Goal: Task Accomplishment & Management: Manage account settings

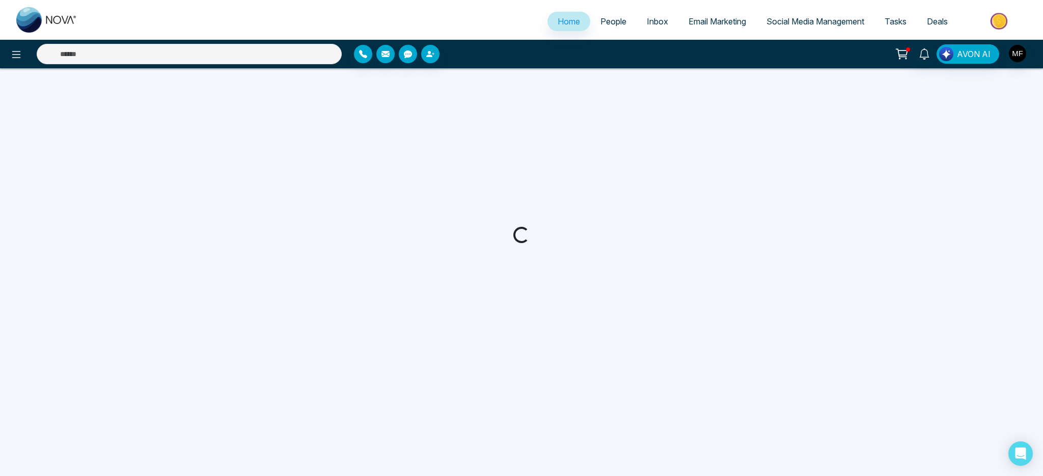
select select "*"
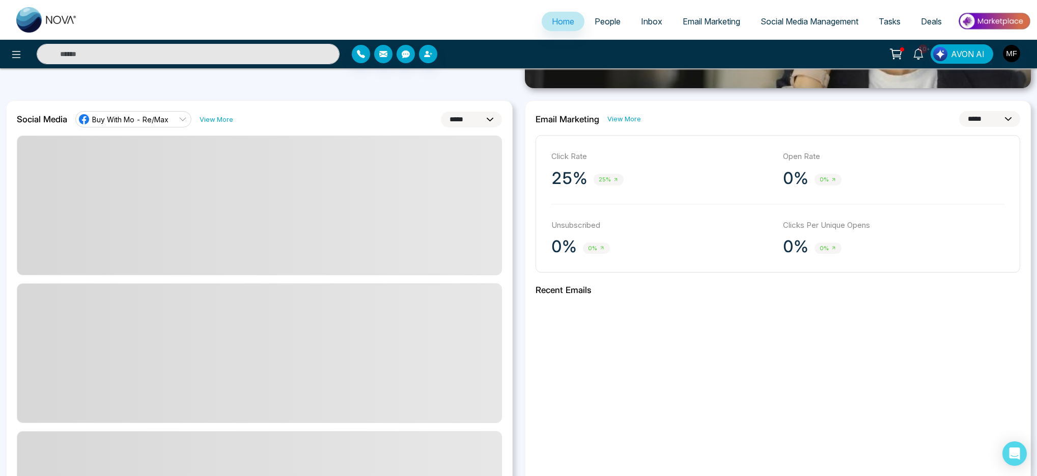
scroll to position [258, 0]
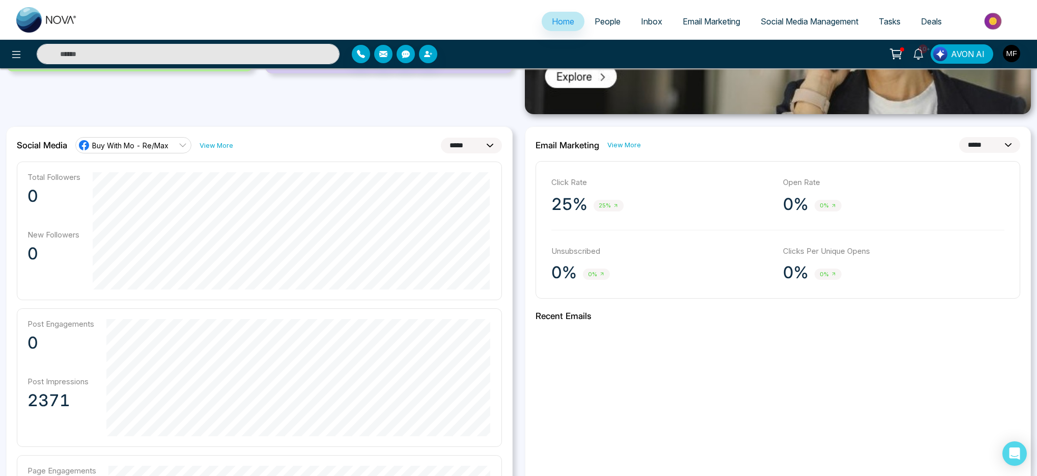
click at [620, 145] on link "View More" at bounding box center [624, 145] width 34 height 10
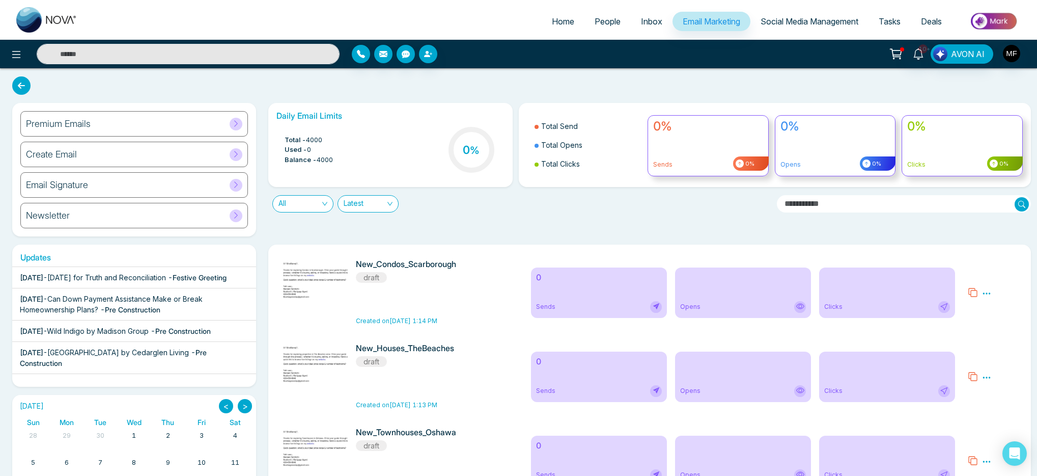
click at [441, 144] on div "Total - 4000 Used - 0 Balance - 4000 0 %" at bounding box center [390, 151] width 228 height 52
click at [470, 148] on span "%" at bounding box center [475, 150] width 10 height 12
click at [30, 89] on div "Premium Emails Create Email Email Signature Newsletter Daily Email Limits Total…" at bounding box center [518, 432] width 1037 height 729
click at [26, 87] on icon at bounding box center [21, 85] width 18 height 18
select select "*"
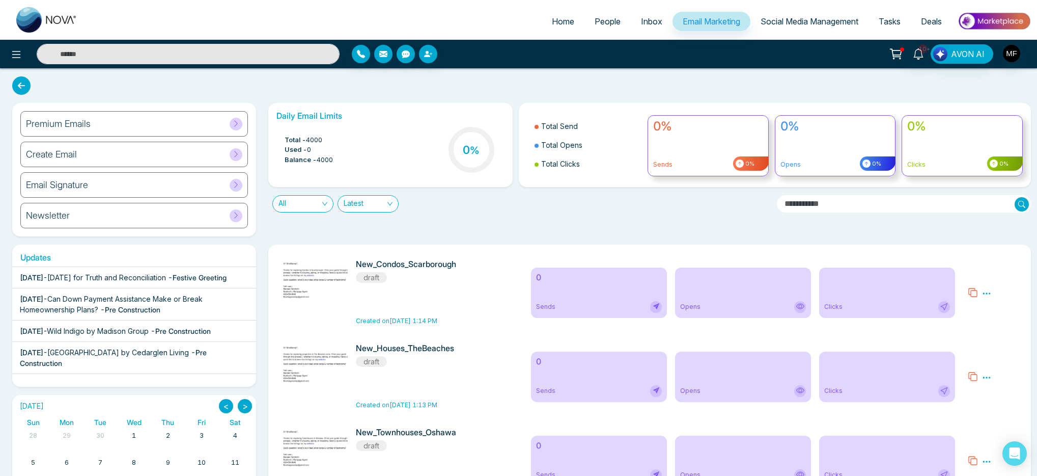
select select "*"
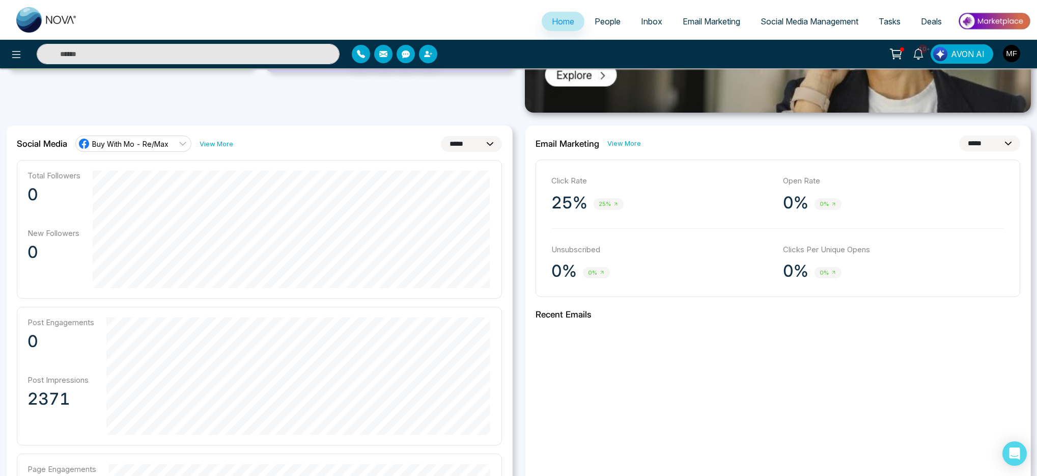
scroll to position [259, 0]
click at [613, 150] on div "**********" at bounding box center [778, 144] width 485 height 16
click at [618, 147] on link "View More" at bounding box center [624, 144] width 34 height 10
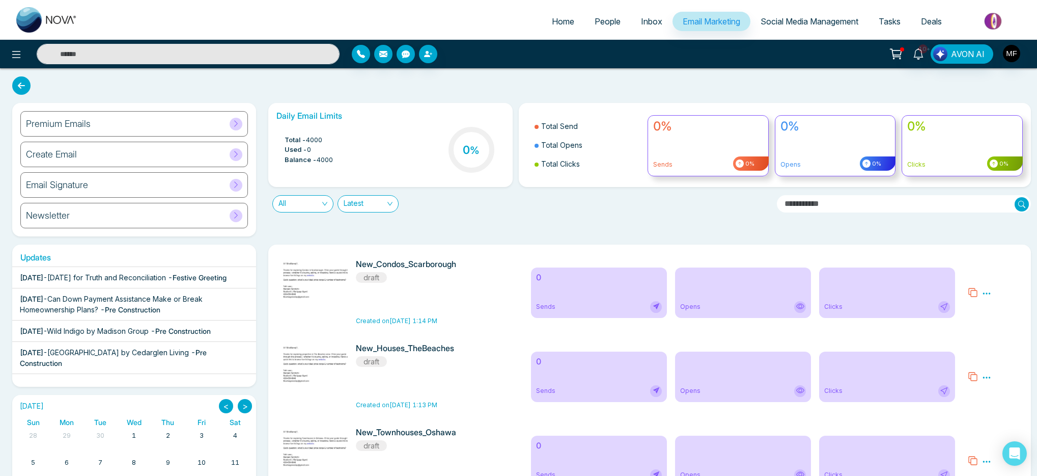
click at [306, 207] on span "All" at bounding box center [303, 204] width 49 height 16
click at [372, 205] on span "Latest" at bounding box center [368, 204] width 49 height 16
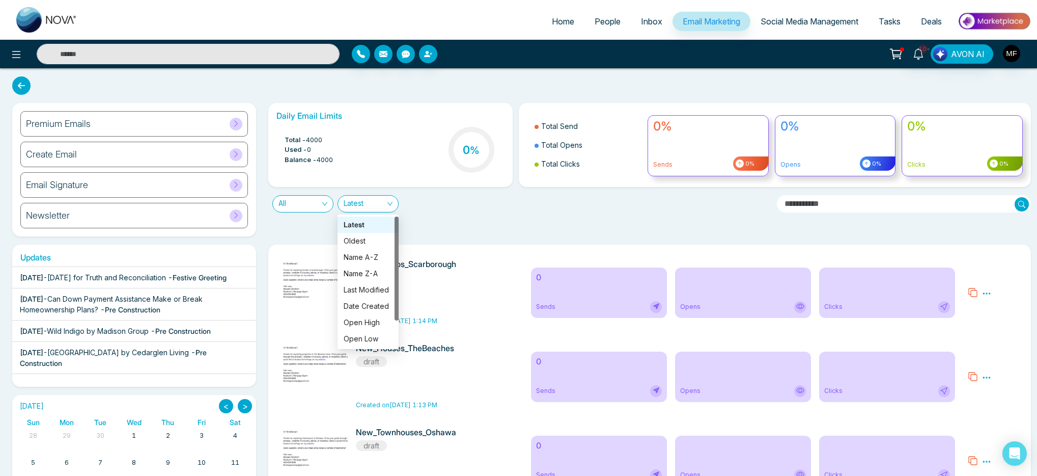
click at [466, 206] on div "All Latest" at bounding box center [518, 199] width 513 height 25
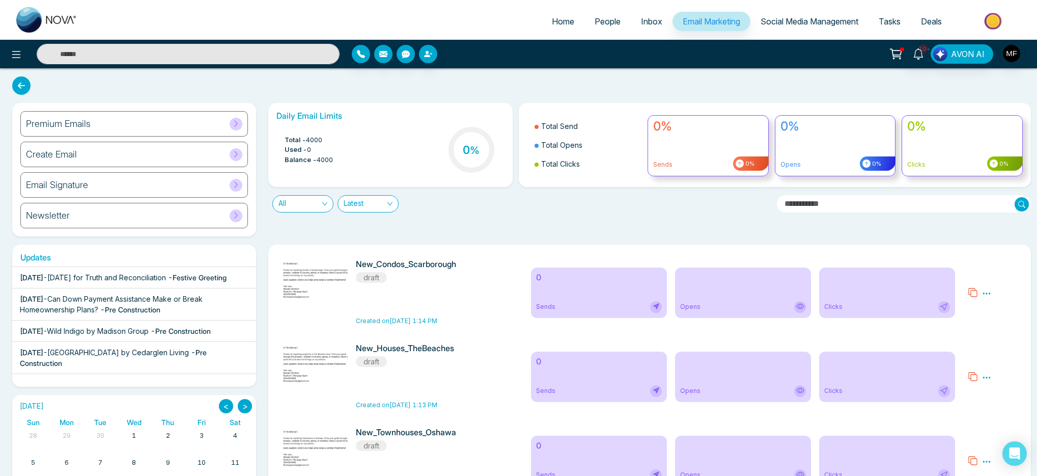
click at [884, 205] on input "text" at bounding box center [904, 203] width 254 height 17
click at [719, 221] on div "Daily Email Limits Total - 4000 Used - 0 Balance - 4000 0 % Total Send Total Op…" at bounding box center [646, 169] width 769 height 133
click at [917, 55] on icon at bounding box center [918, 53] width 11 height 11
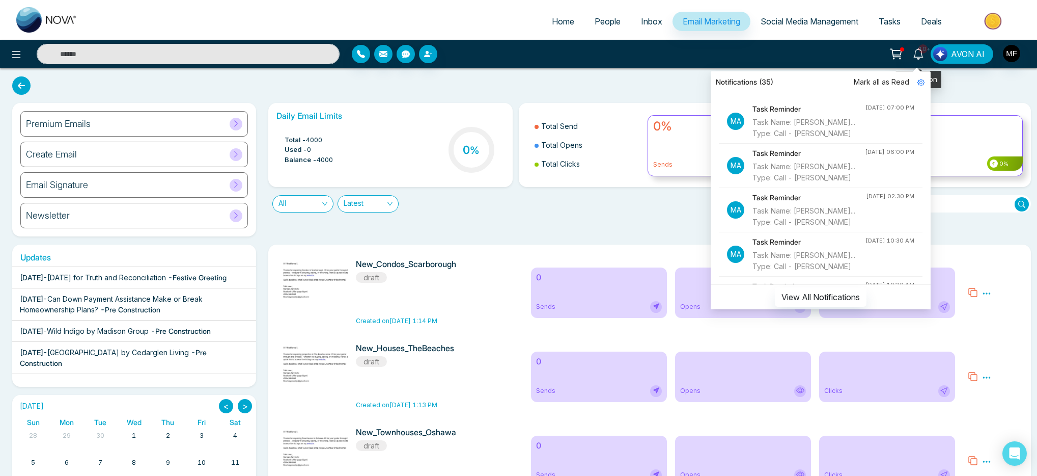
click at [893, 53] on icon at bounding box center [896, 54] width 14 height 14
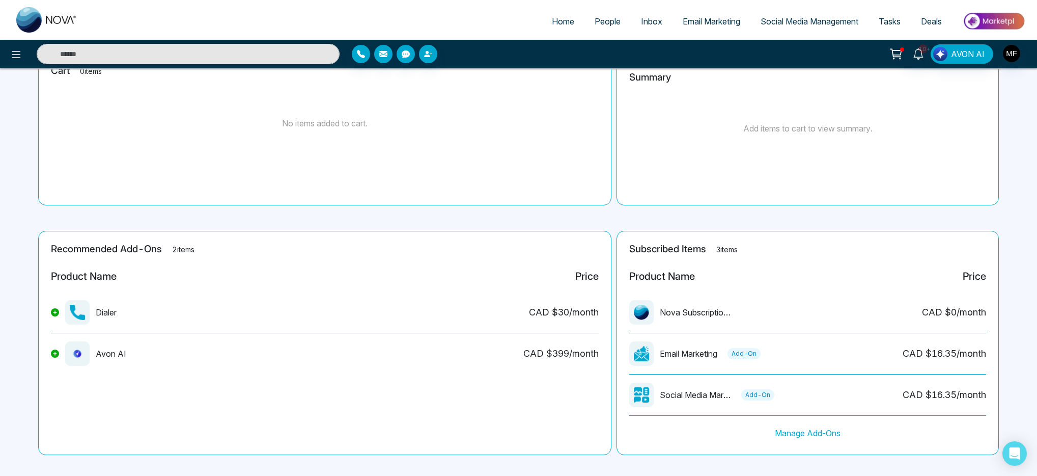
scroll to position [91, 0]
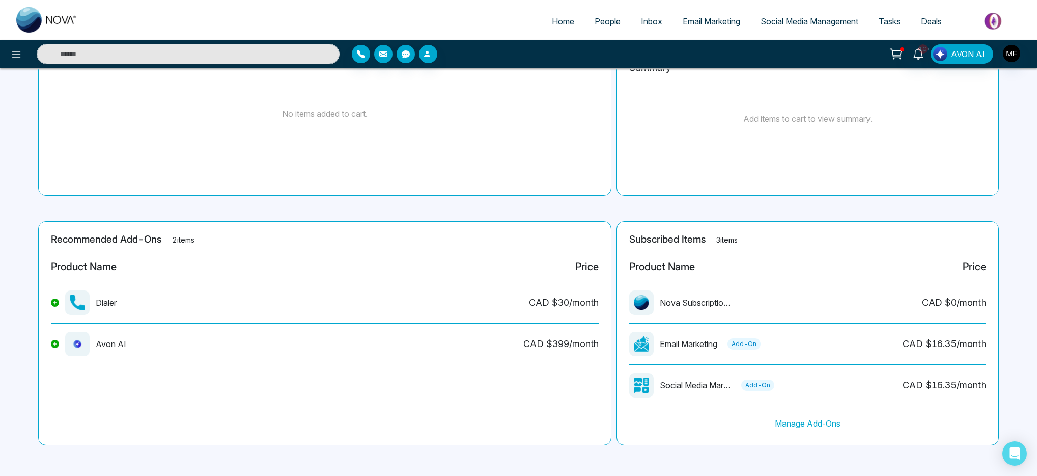
click at [55, 303] on icon at bounding box center [55, 302] width 4 height 4
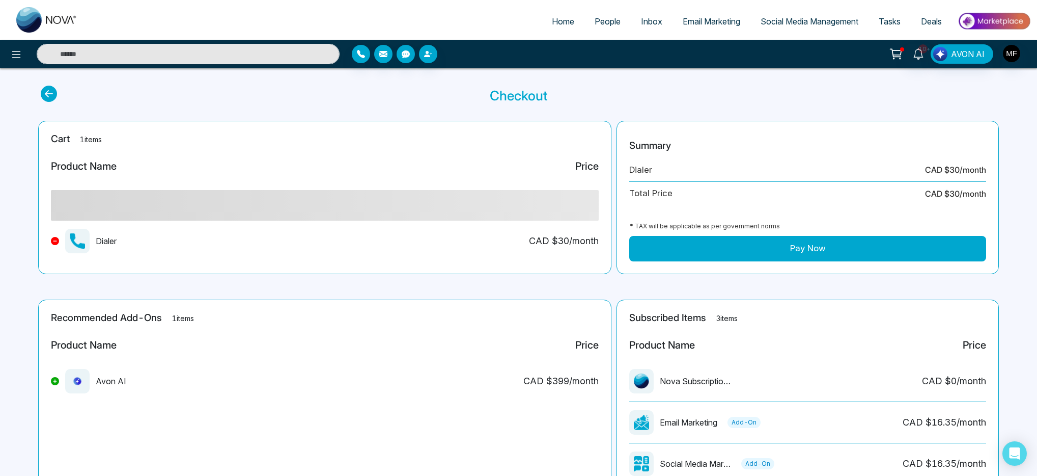
scroll to position [0, 0]
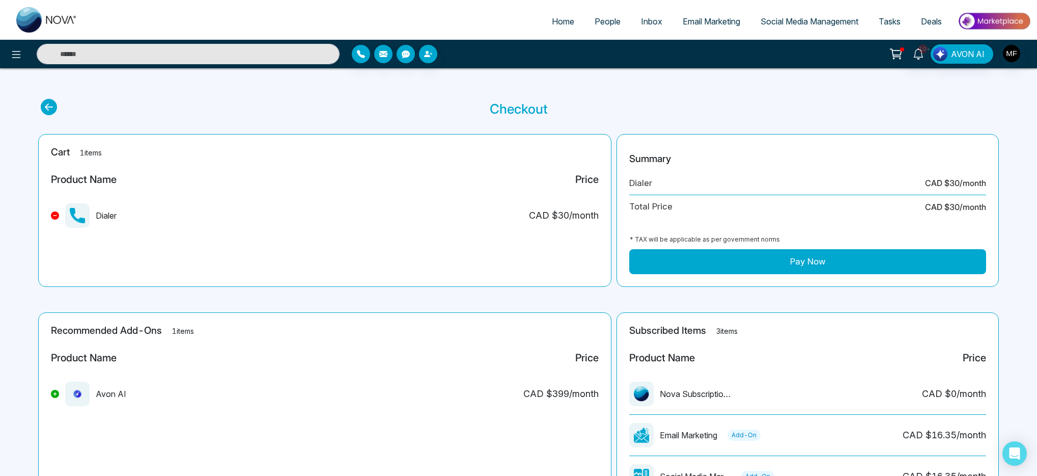
click at [58, 255] on div "Cart 1 items Product Name Price Dialer CAD $ 30 /month" at bounding box center [324, 210] width 573 height 153
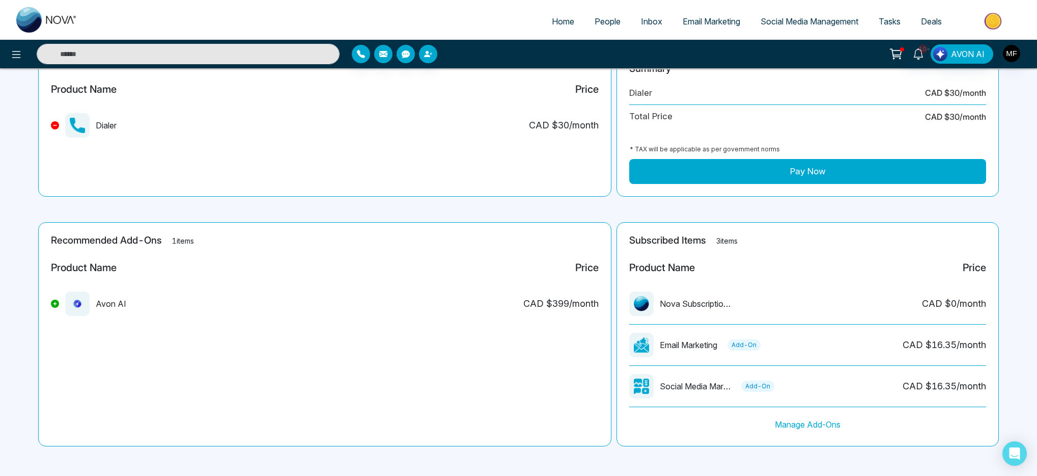
scroll to position [91, 0]
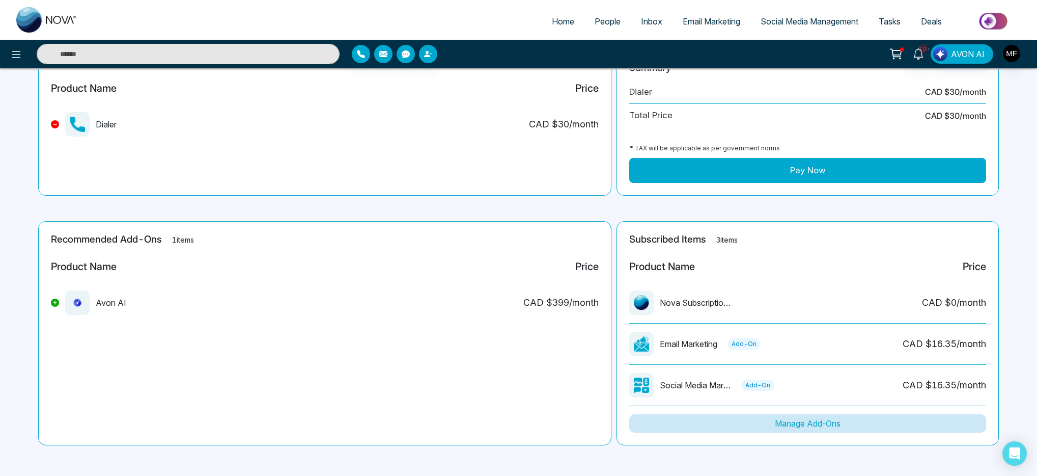
click at [828, 422] on button "Manage Add-Ons" at bounding box center [807, 423] width 357 height 18
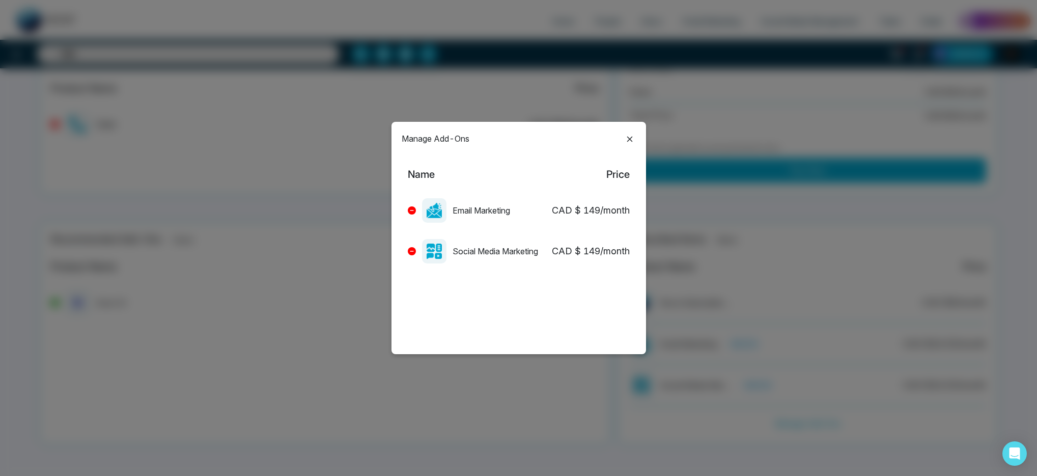
click at [631, 135] on icon at bounding box center [630, 139] width 12 height 12
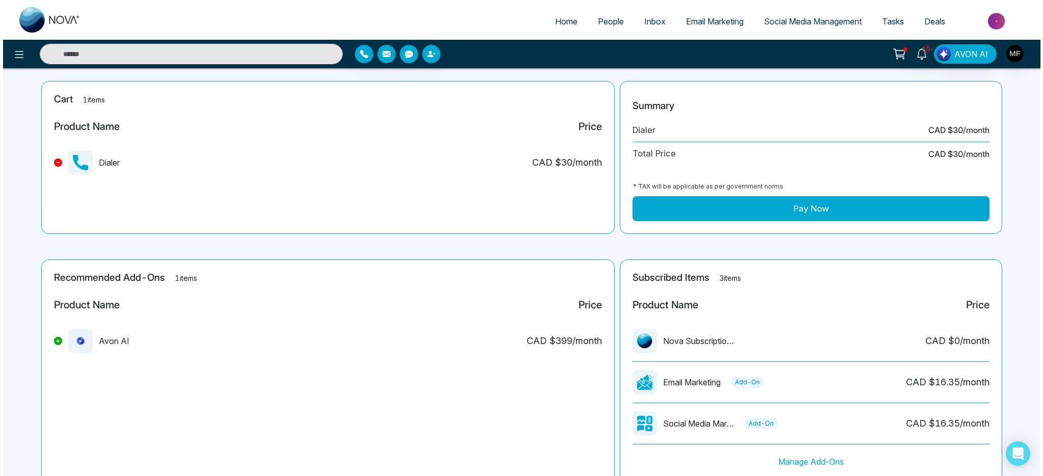
scroll to position [0, 0]
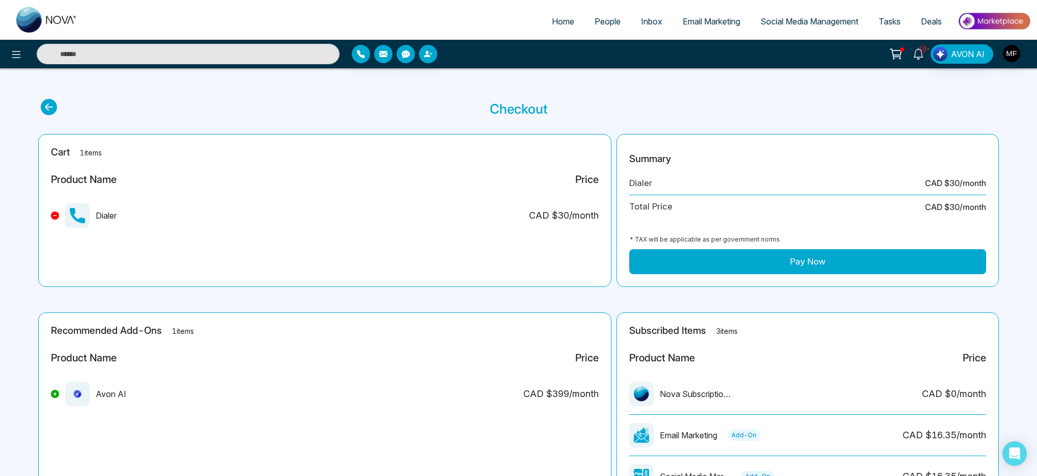
click at [920, 49] on span "10+" at bounding box center [923, 48] width 9 height 9
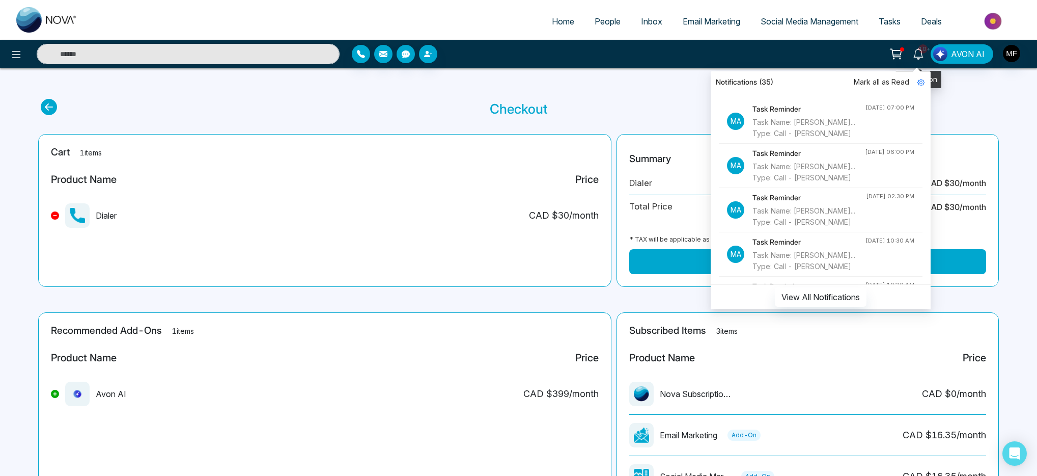
click at [906, 52] on button at bounding box center [896, 53] width 20 height 19
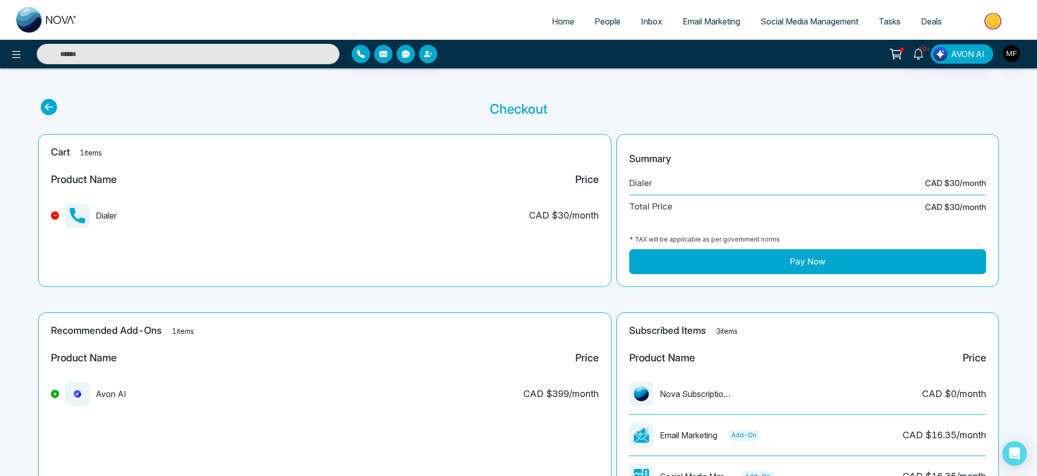
click at [904, 52] on button at bounding box center [896, 53] width 20 height 19
click at [800, 27] on link "Social Media Management" at bounding box center [810, 21] width 118 height 19
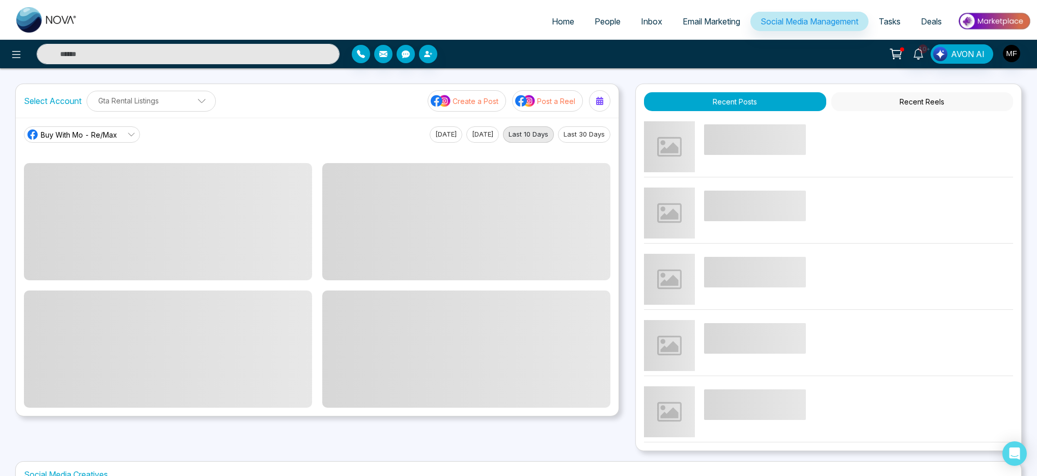
click at [712, 27] on link "Email Marketing" at bounding box center [712, 21] width 78 height 19
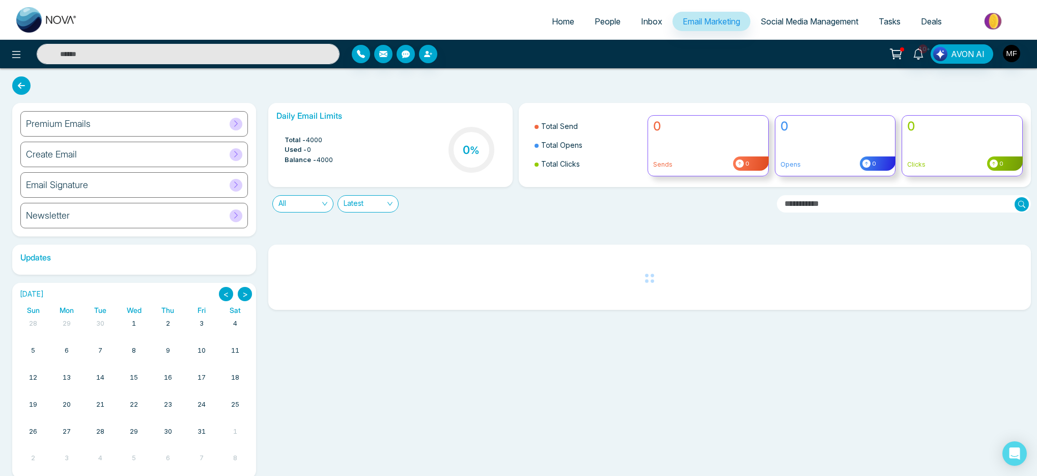
click at [661, 22] on link "Inbox" at bounding box center [652, 21] width 42 height 19
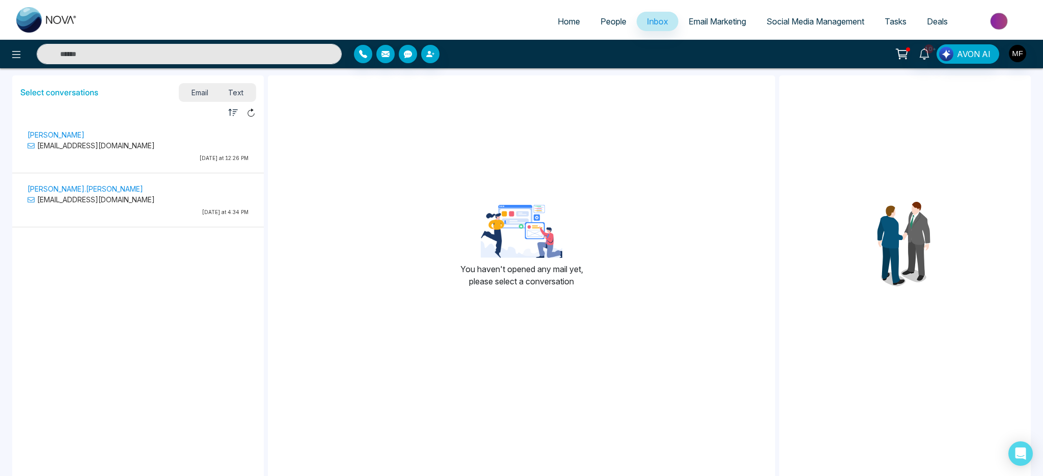
click at [617, 26] on span "People" at bounding box center [613, 21] width 26 height 10
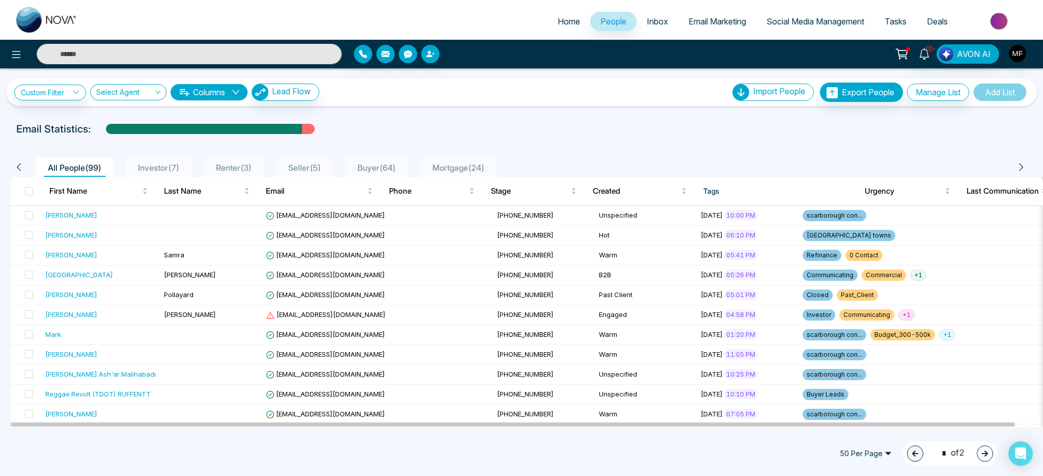
click at [32, 19] on img at bounding box center [46, 19] width 61 height 25
select select "*"
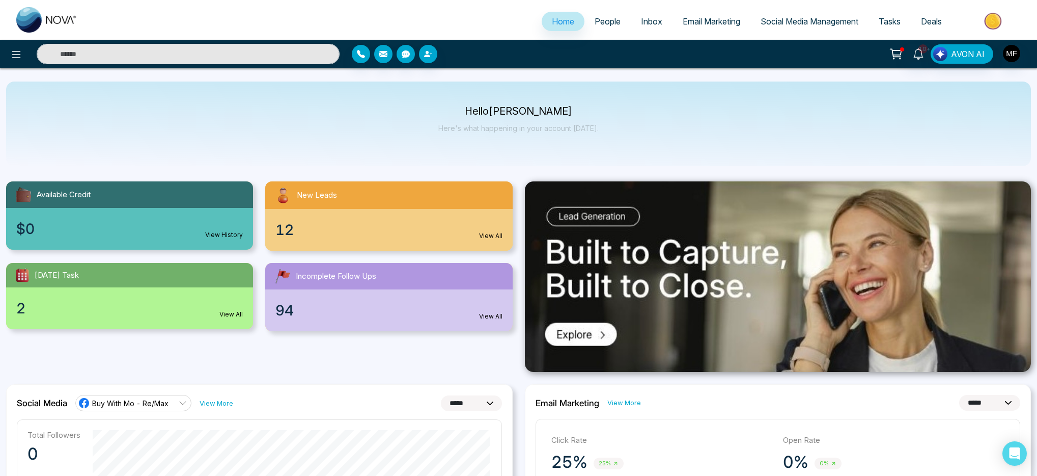
click at [614, 22] on link "People" at bounding box center [608, 21] width 46 height 19
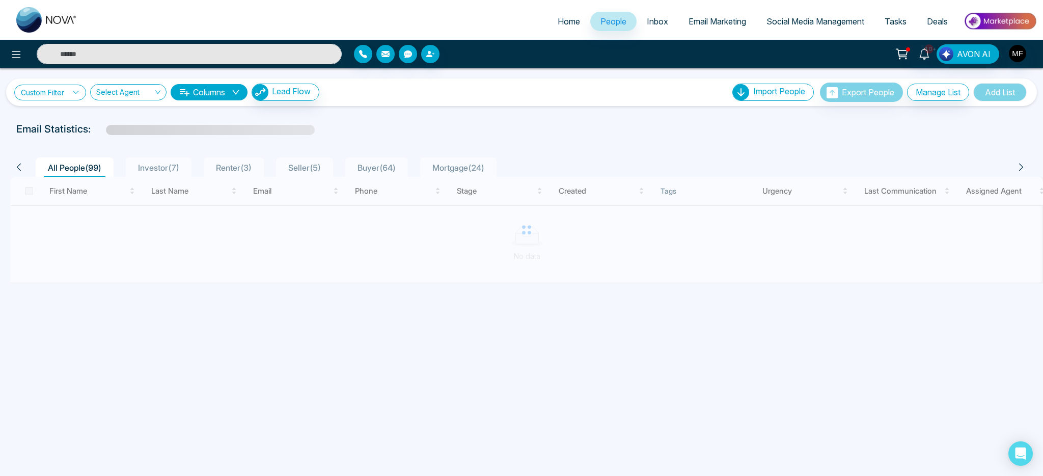
click at [67, 93] on link "Custom Filter" at bounding box center [50, 93] width 72 height 16
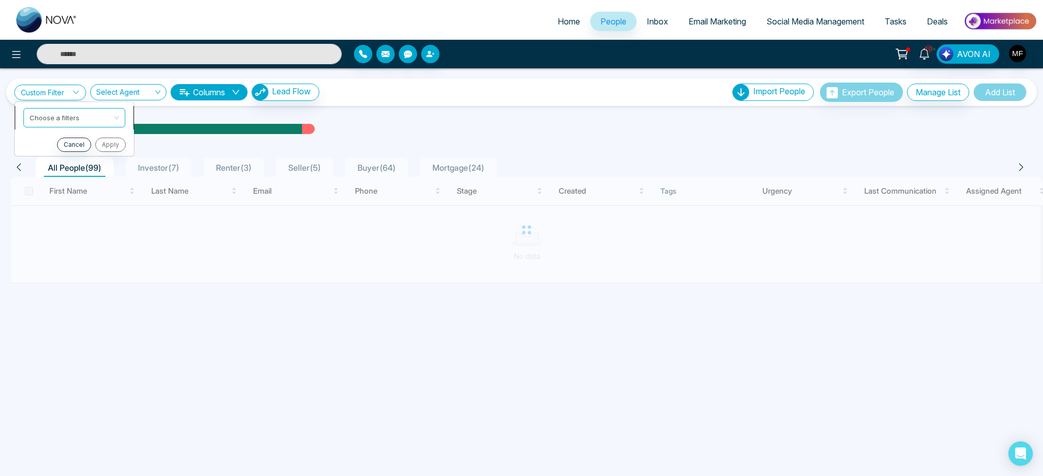
click at [62, 119] on input "search" at bounding box center [71, 115] width 82 height 15
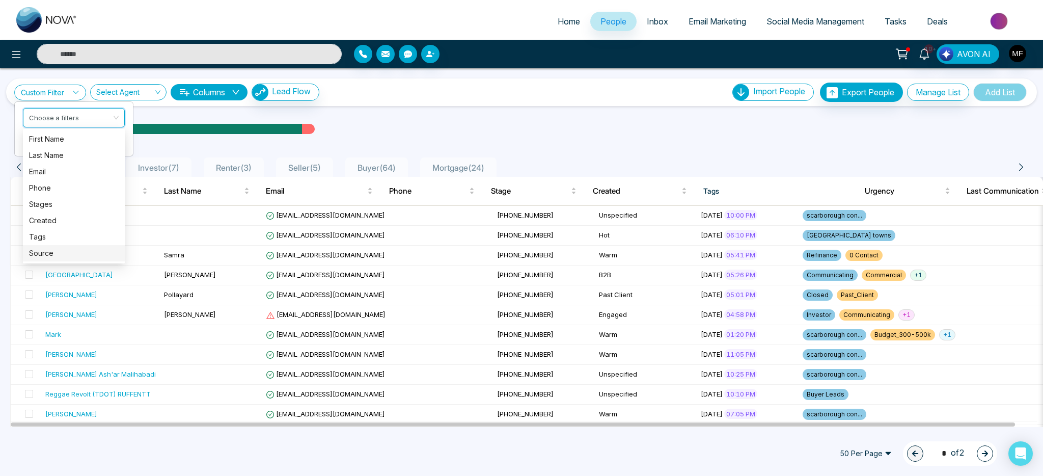
click at [60, 258] on div "Source" at bounding box center [74, 252] width 90 height 11
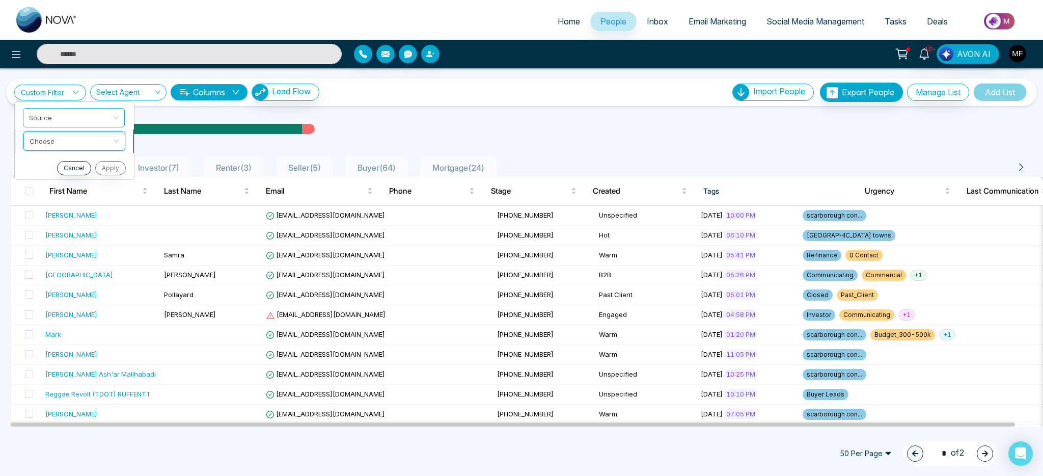
click at [108, 143] on input "search" at bounding box center [71, 139] width 82 height 15
click at [94, 159] on div "include" at bounding box center [75, 162] width 90 height 11
click at [91, 169] on input "search" at bounding box center [71, 162] width 82 height 15
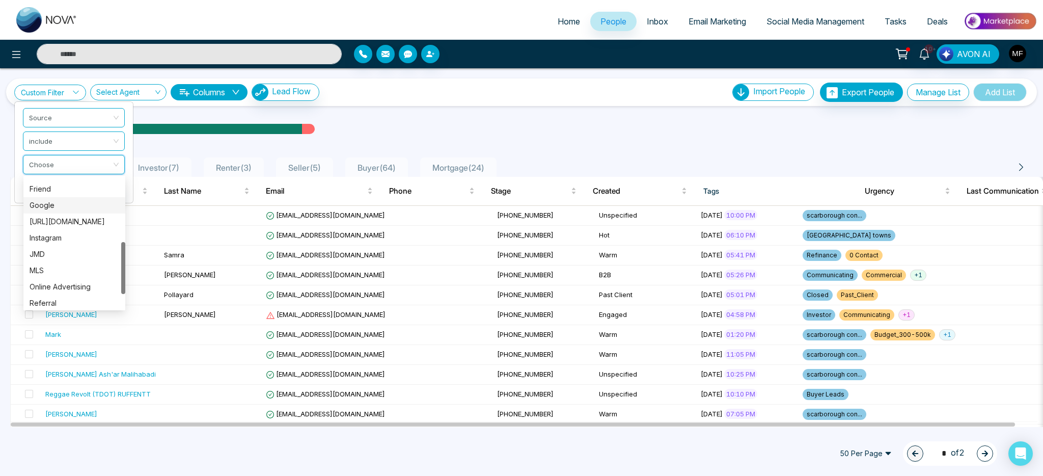
scroll to position [81, 0]
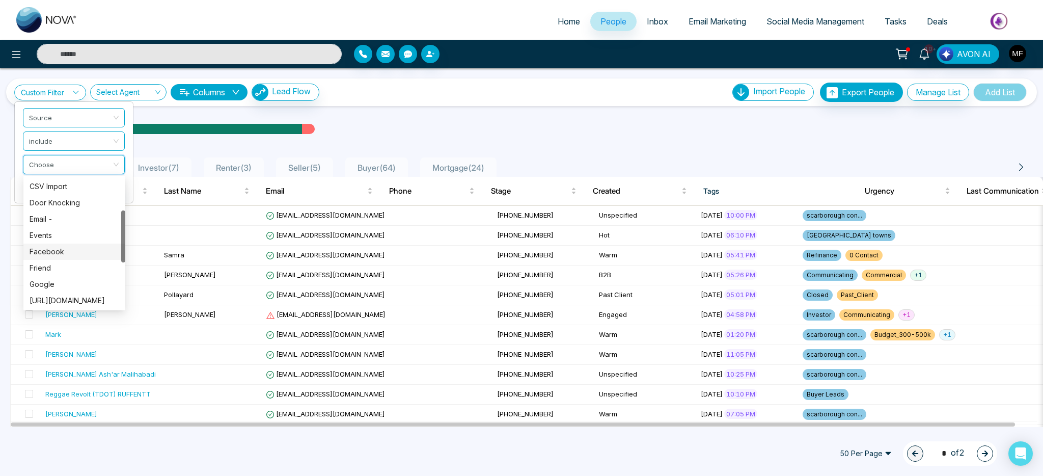
click at [55, 246] on div "Facebook" at bounding box center [75, 251] width 90 height 11
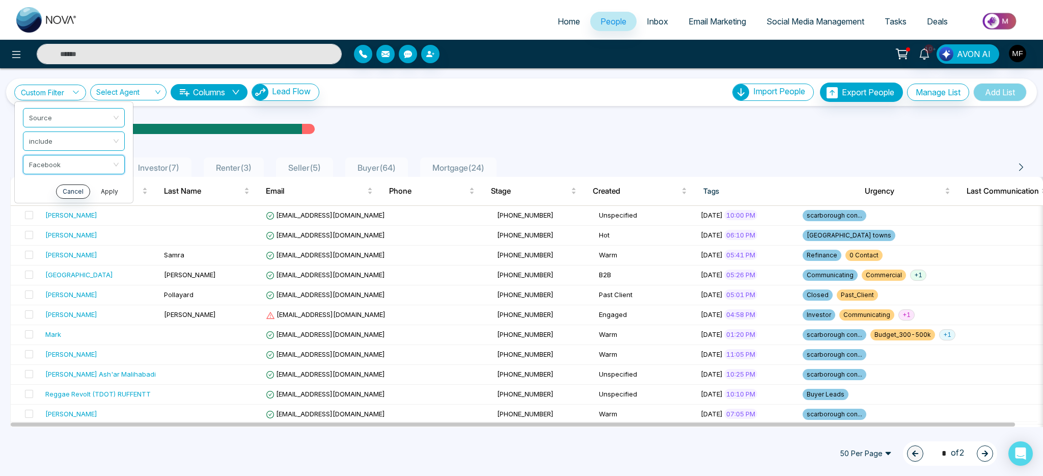
click at [110, 191] on button "Apply" at bounding box center [109, 191] width 31 height 14
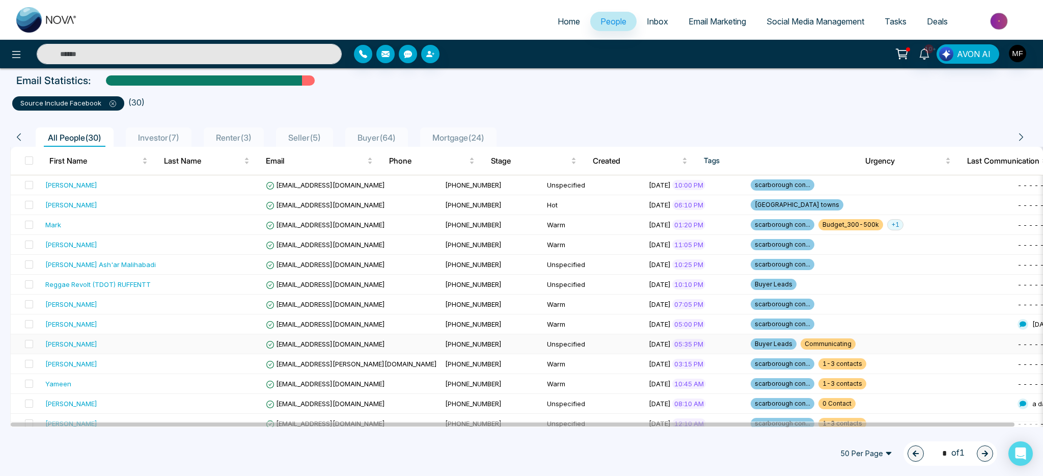
scroll to position [0, 0]
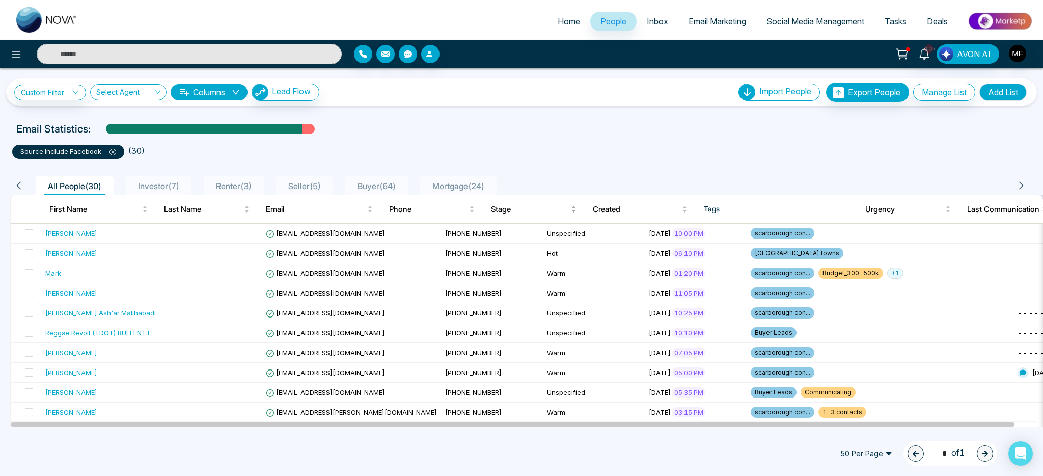
click at [512, 211] on span "Stage" at bounding box center [530, 209] width 78 height 12
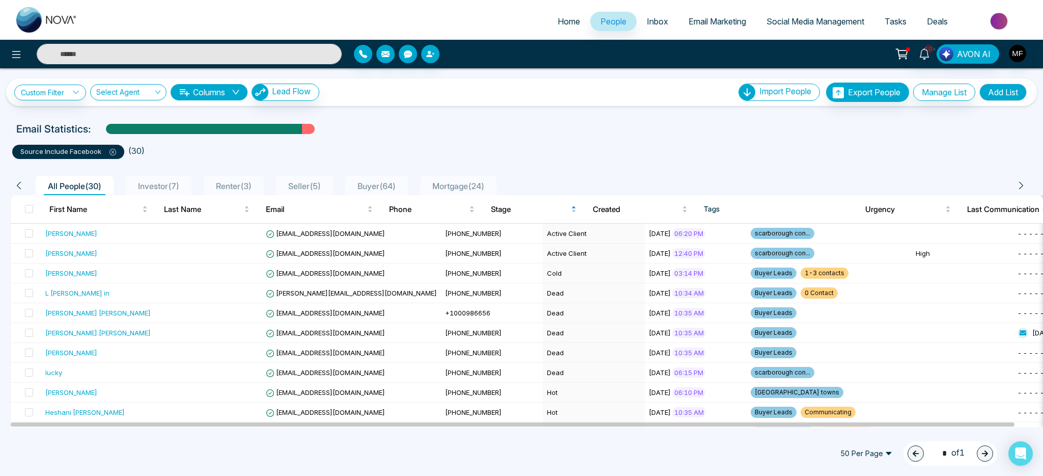
click at [664, 22] on link "Inbox" at bounding box center [657, 21] width 42 height 19
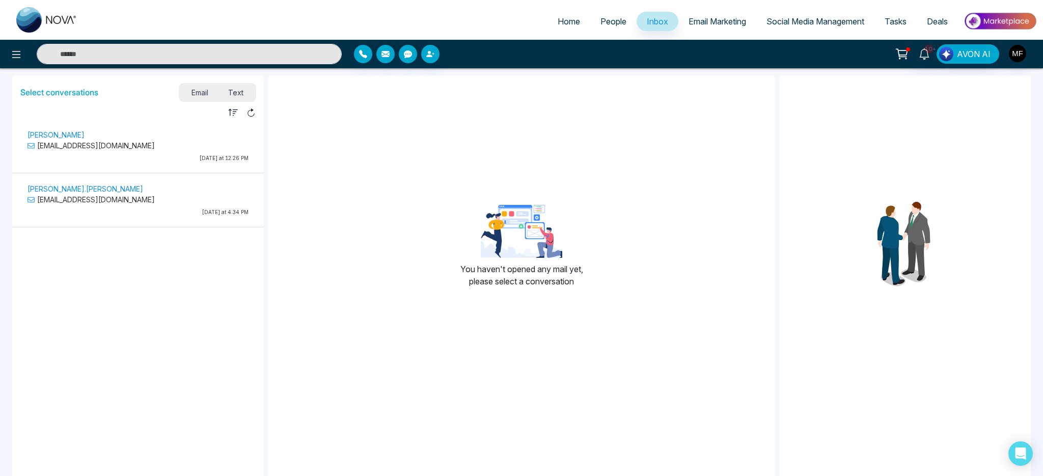
click at [718, 24] on span "Email Marketing" at bounding box center [717, 21] width 58 height 10
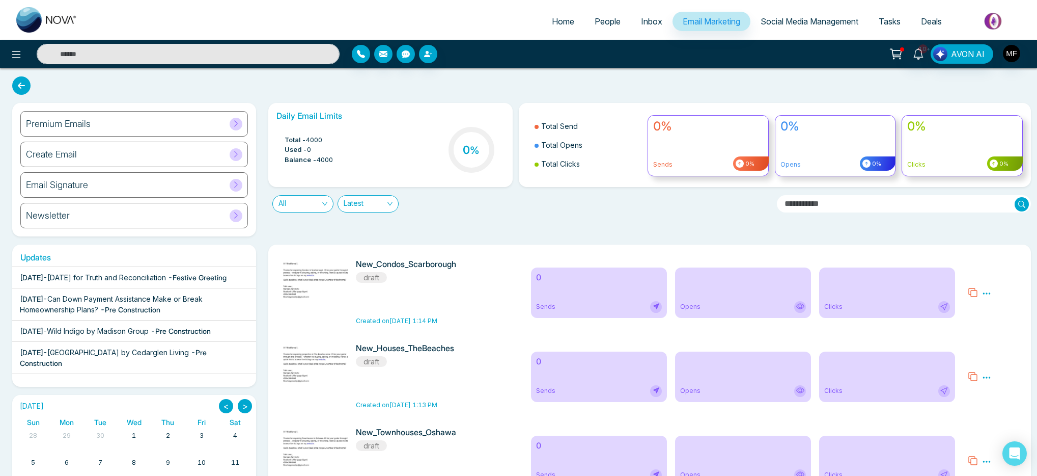
click at [38, 18] on img at bounding box center [46, 19] width 61 height 25
select select "*"
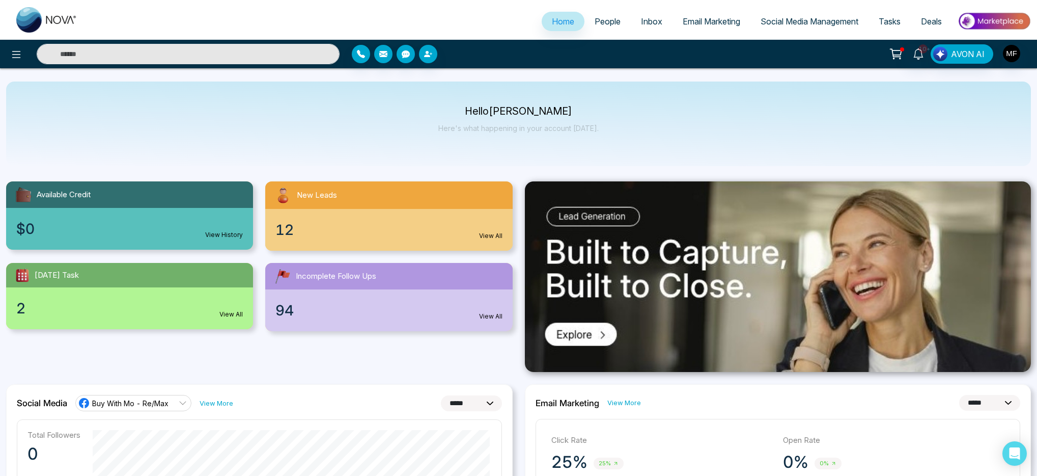
click at [21, 198] on img at bounding box center [23, 194] width 18 height 18
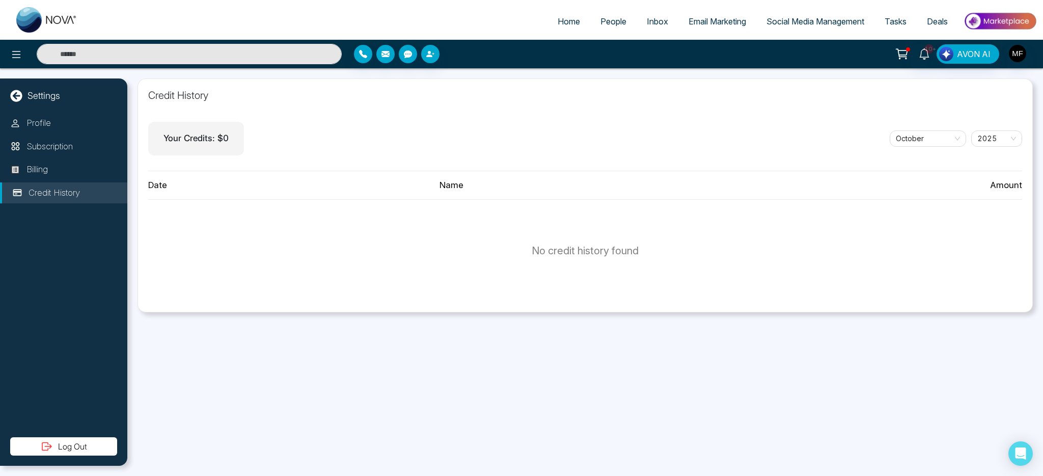
click at [219, 147] on div "Your Credits: $ 0" at bounding box center [196, 139] width 96 height 34
click at [200, 135] on p "Your Credits: $ 0" at bounding box center [195, 138] width 65 height 13
click at [15, 165] on icon at bounding box center [15, 169] width 8 height 8
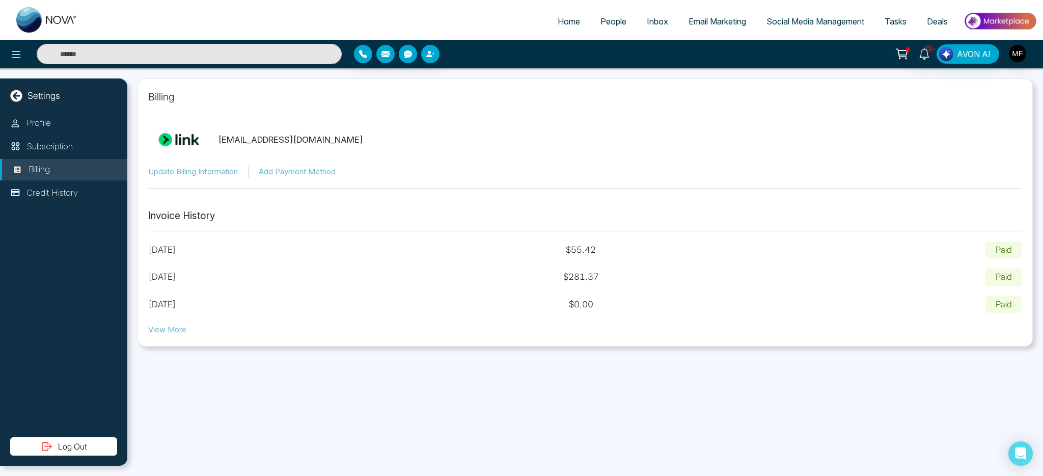
click at [152, 327] on button "View More" at bounding box center [167, 330] width 38 height 12
click at [157, 330] on button "View More" at bounding box center [167, 330] width 38 height 12
click at [60, 144] on p "Subscription" at bounding box center [49, 146] width 46 height 13
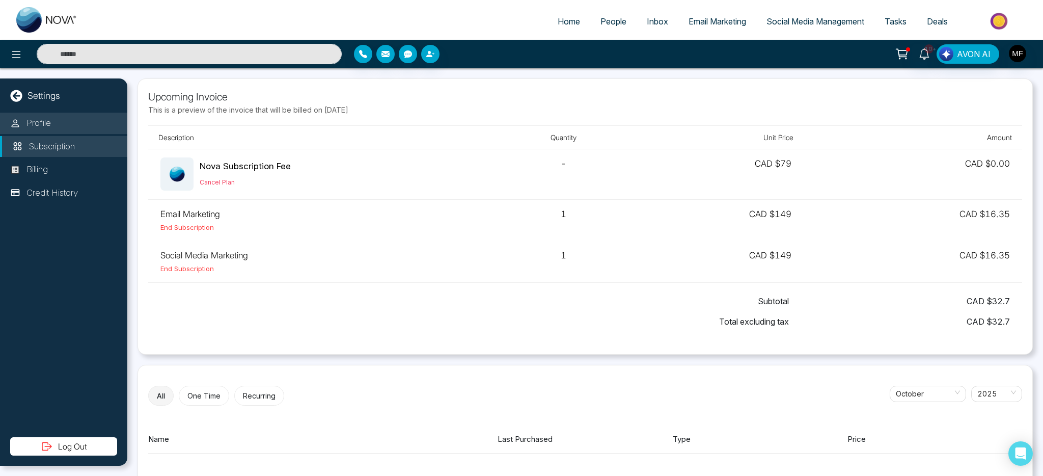
click at [58, 127] on li "Profile" at bounding box center [63, 123] width 127 height 21
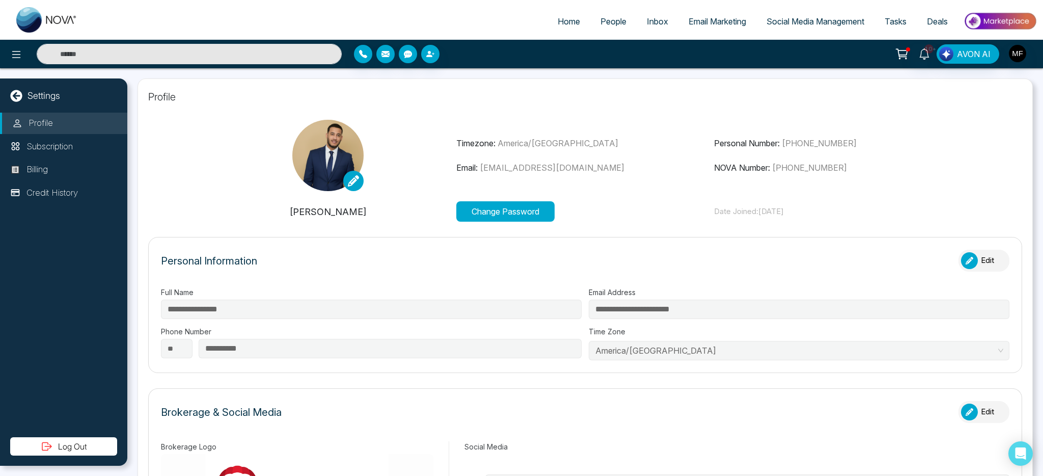
type input "**********"
click at [30, 31] on img at bounding box center [46, 19] width 61 height 25
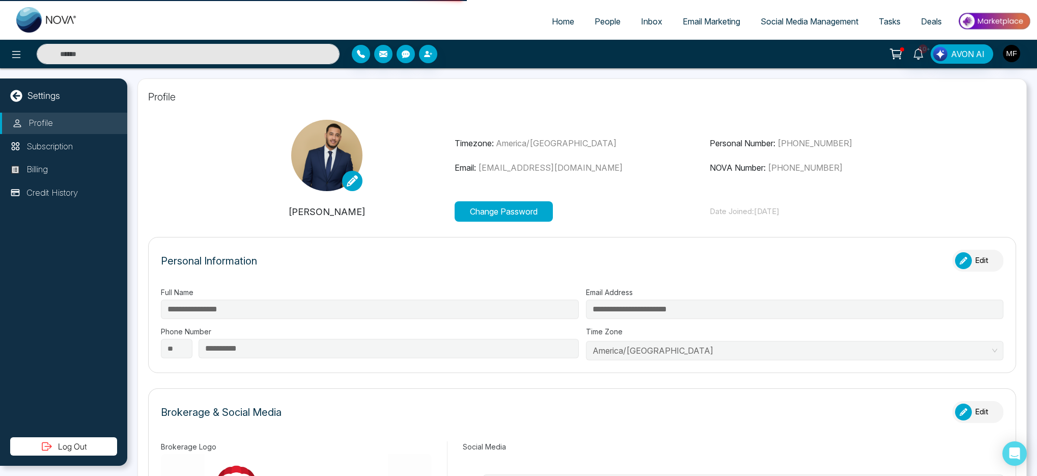
select select "*"
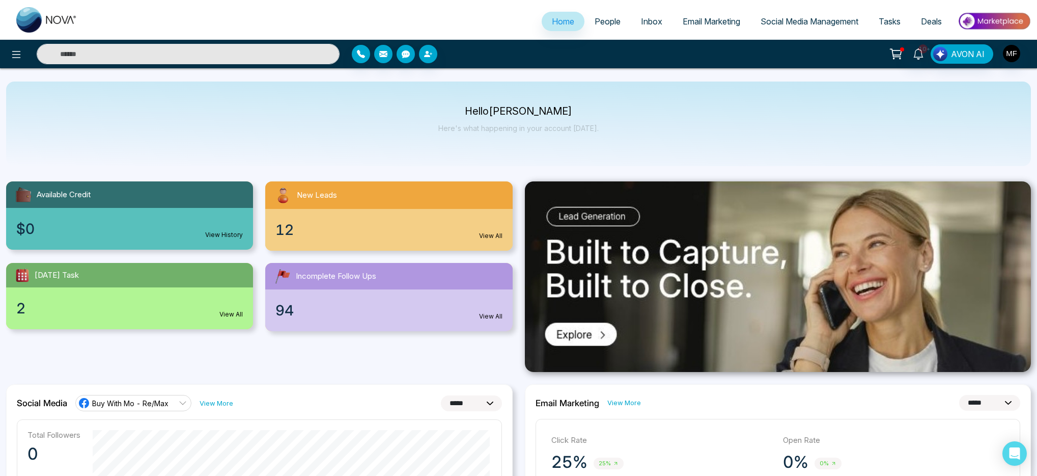
click at [896, 54] on icon at bounding box center [897, 52] width 9 height 5
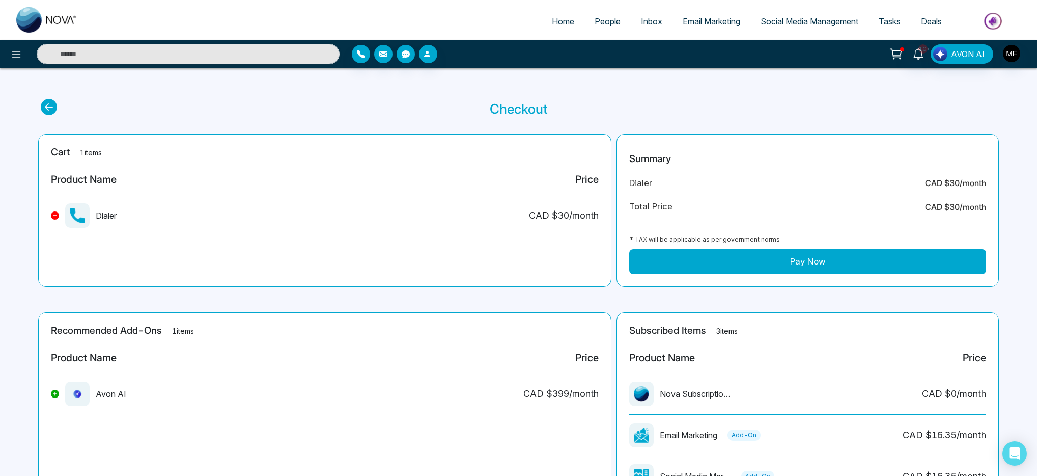
click at [36, 15] on img at bounding box center [46, 19] width 61 height 25
select select "*"
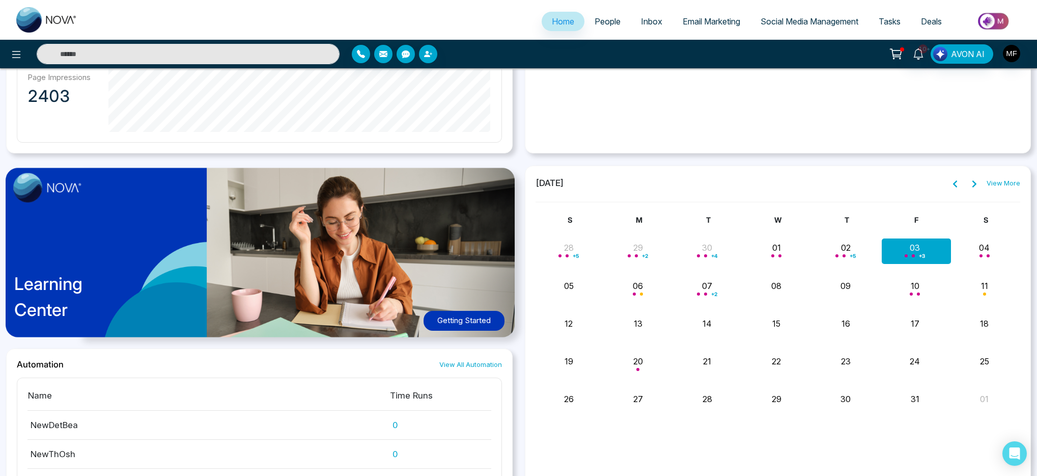
scroll to position [790, 0]
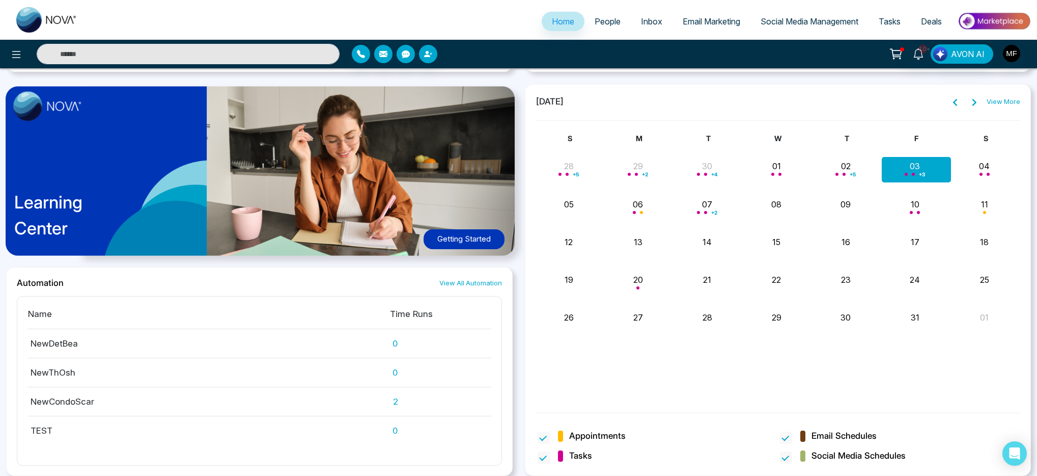
click at [812, 25] on span "Social Media Management" at bounding box center [810, 21] width 98 height 10
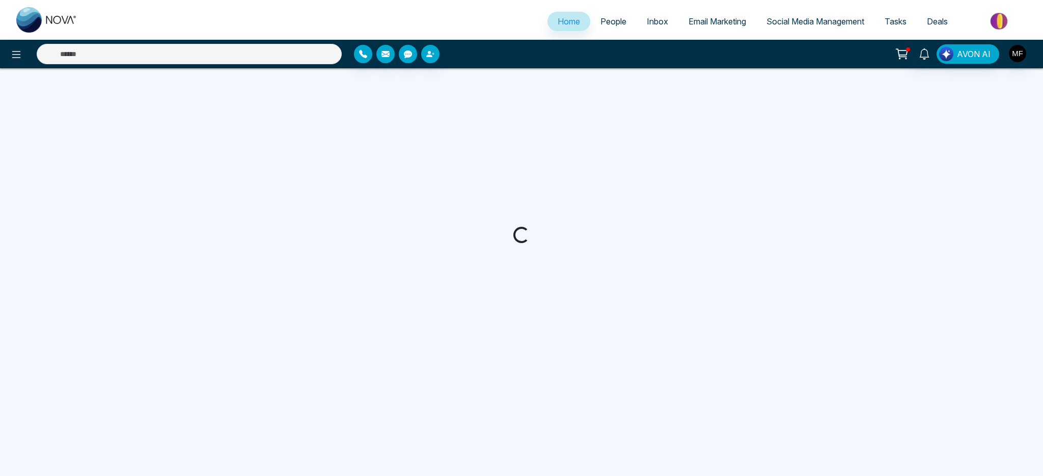
select select "*"
